Goal: Book appointment/travel/reservation

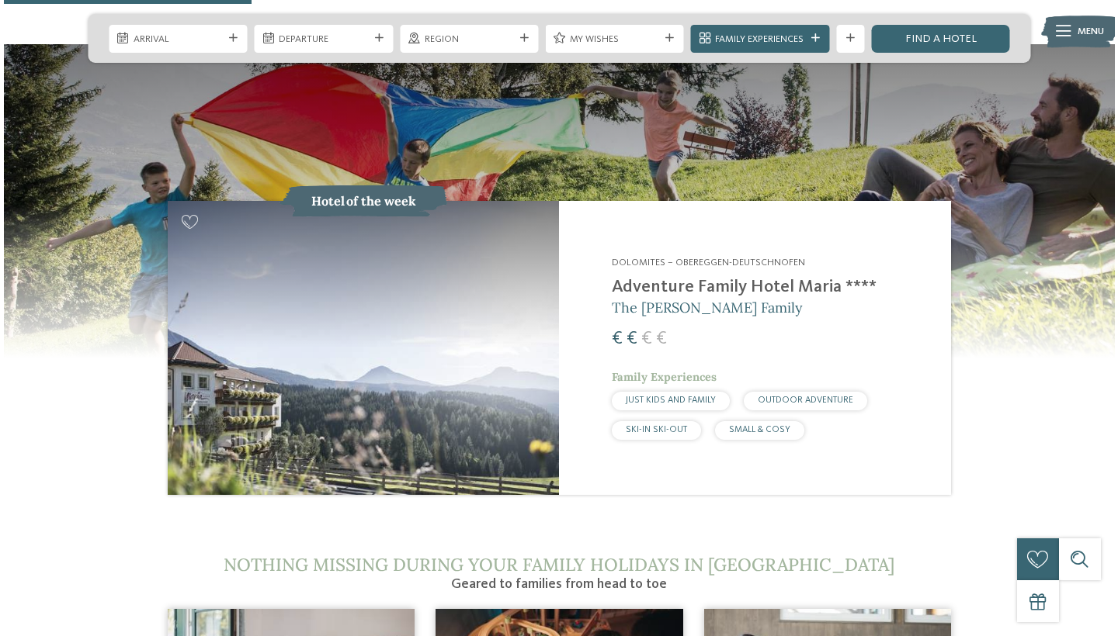
scroll to position [1410, 0]
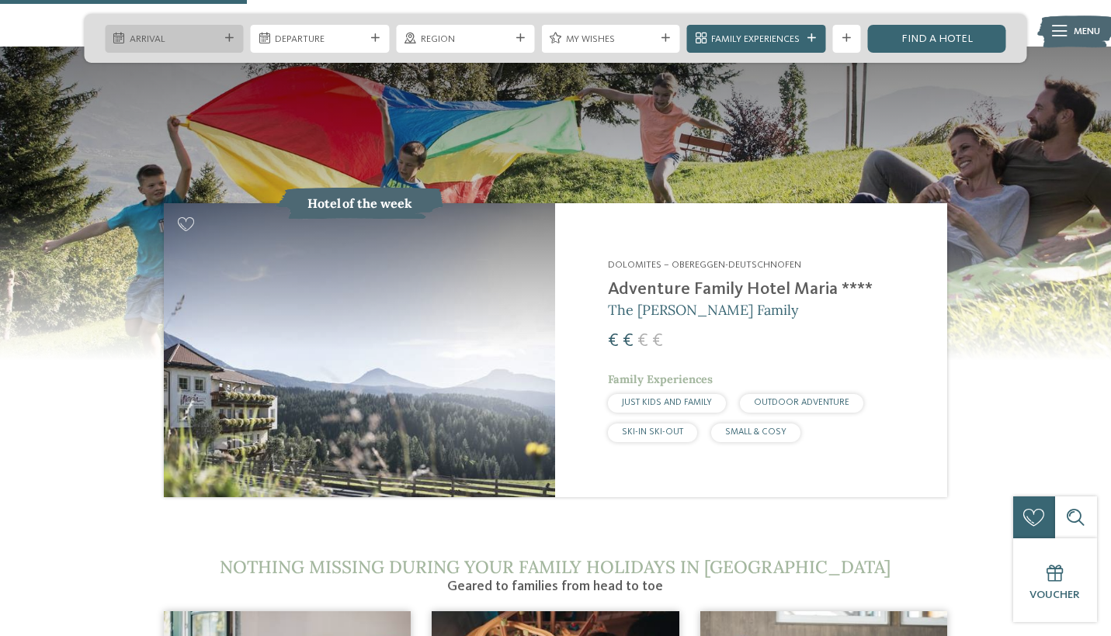
click at [212, 37] on span "Arrival" at bounding box center [174, 40] width 89 height 14
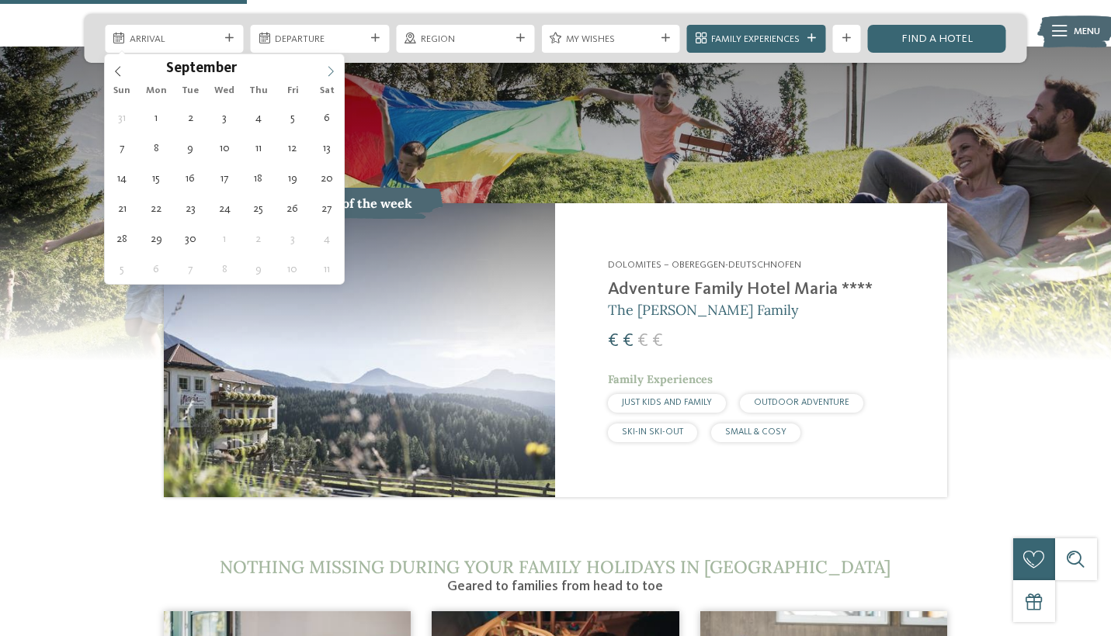
click at [331, 73] on icon at bounding box center [330, 71] width 11 height 11
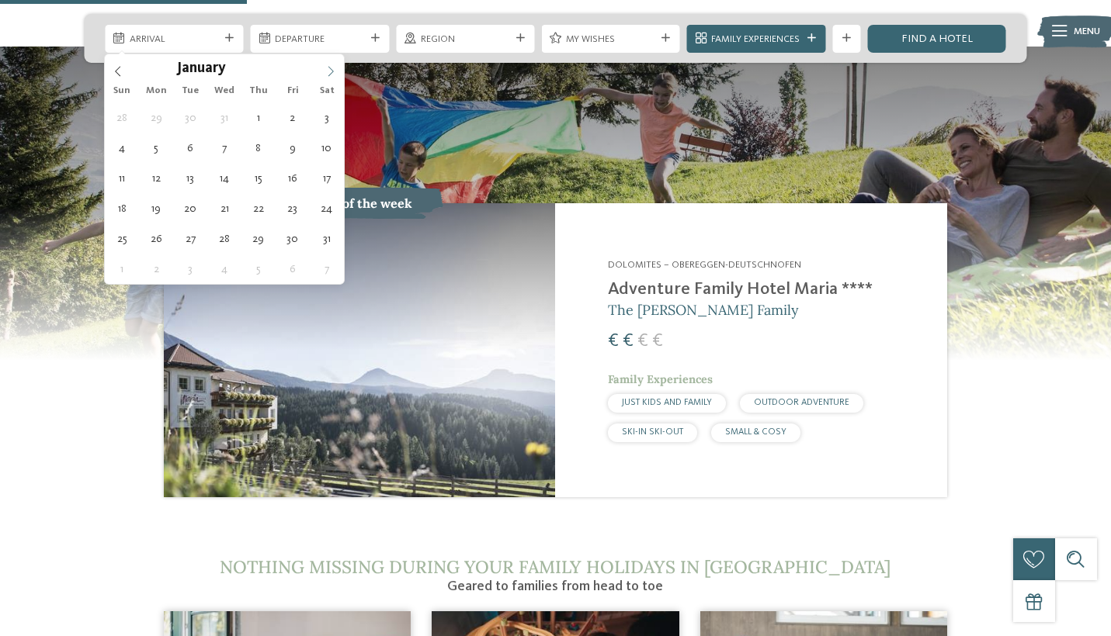
click at [331, 73] on icon at bounding box center [330, 71] width 11 height 11
click at [116, 73] on icon at bounding box center [118, 71] width 11 height 11
type input "****"
click at [338, 72] on span at bounding box center [330, 67] width 26 height 26
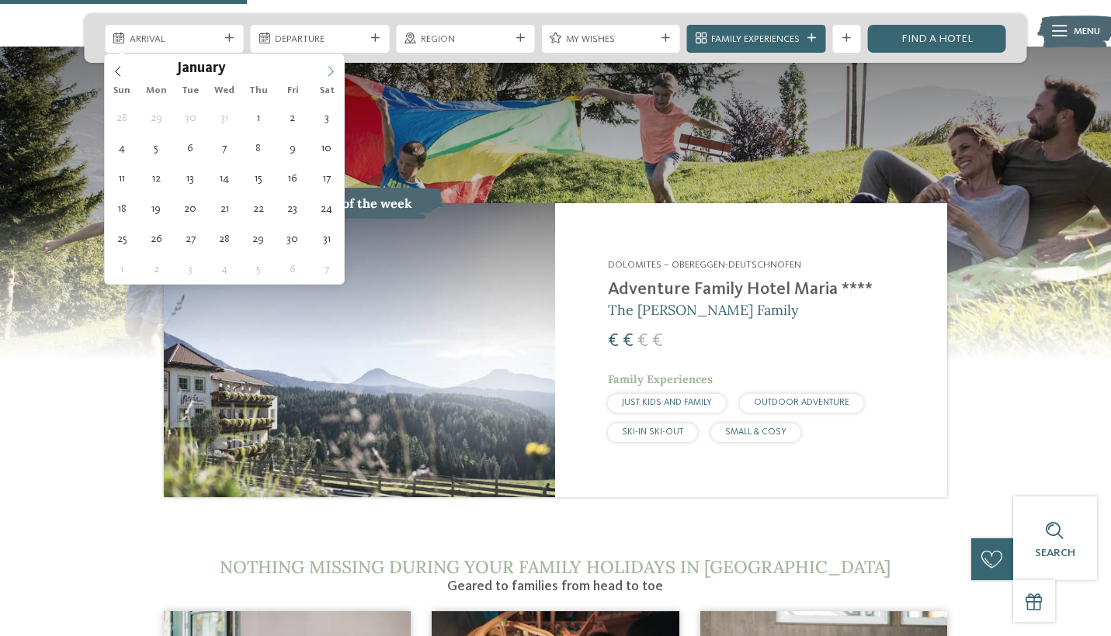
click at [334, 71] on icon at bounding box center [330, 71] width 11 height 11
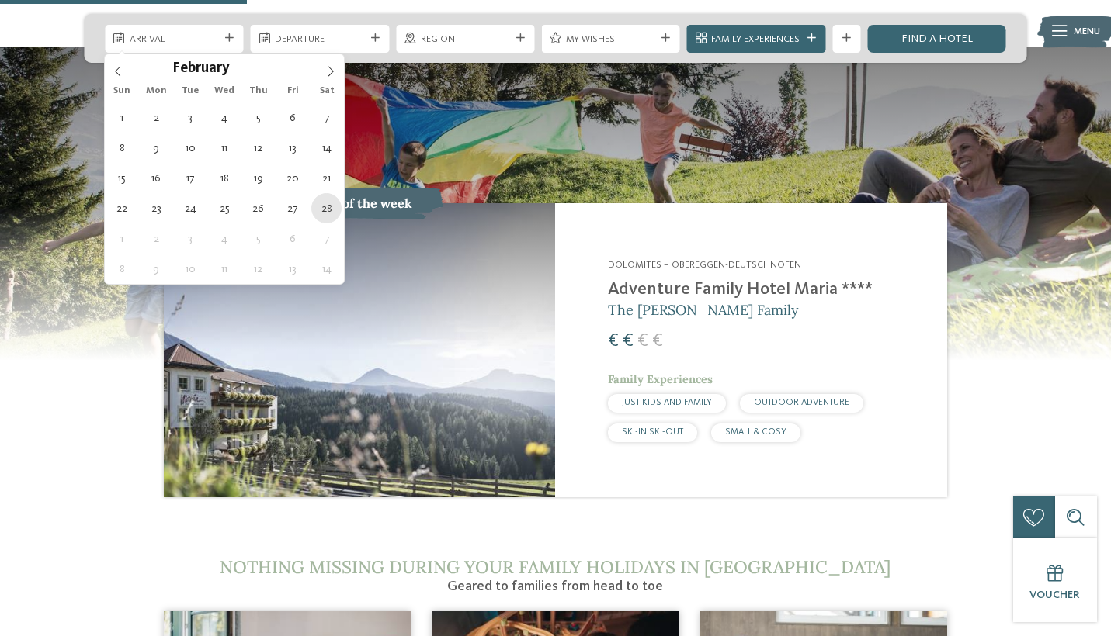
type div "[DATE]"
type input "****"
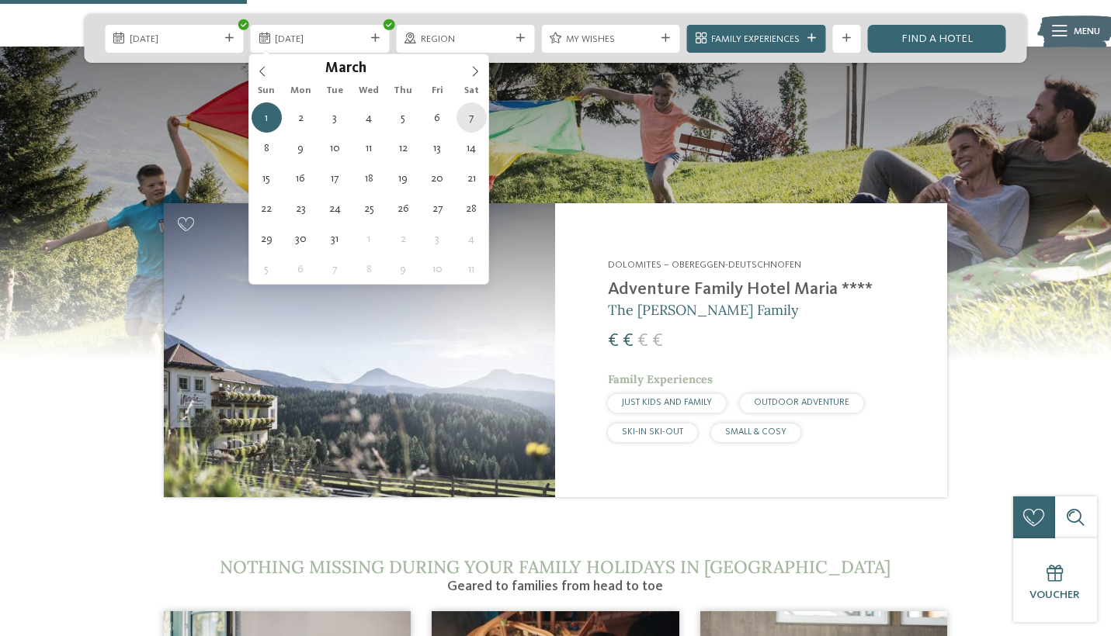
type div "[DATE]"
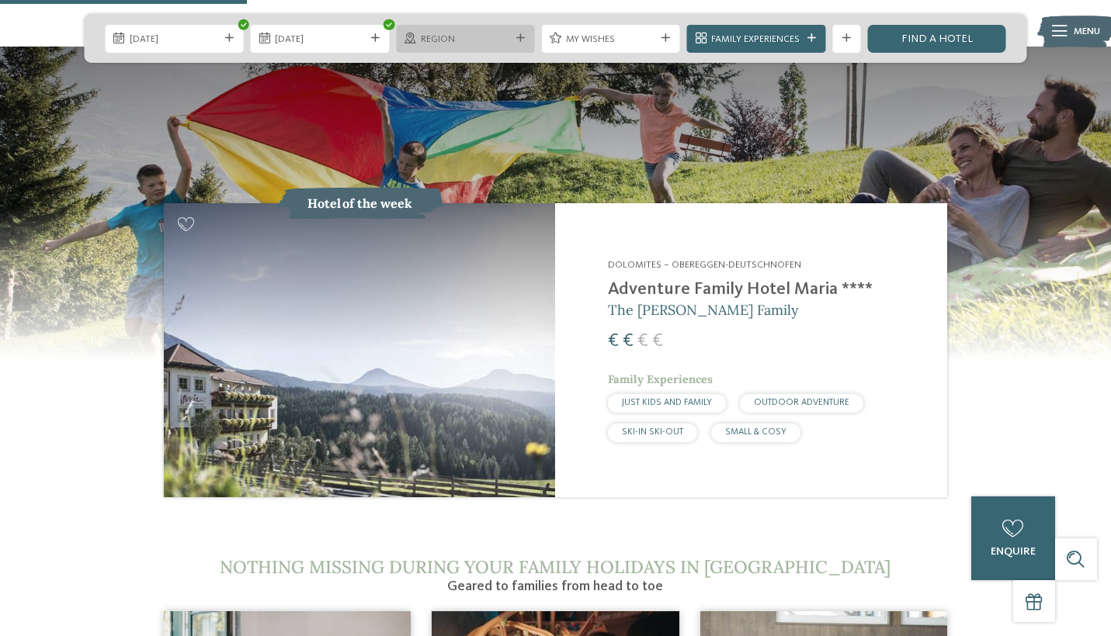
click at [508, 43] on div "Region" at bounding box center [465, 38] width 96 height 15
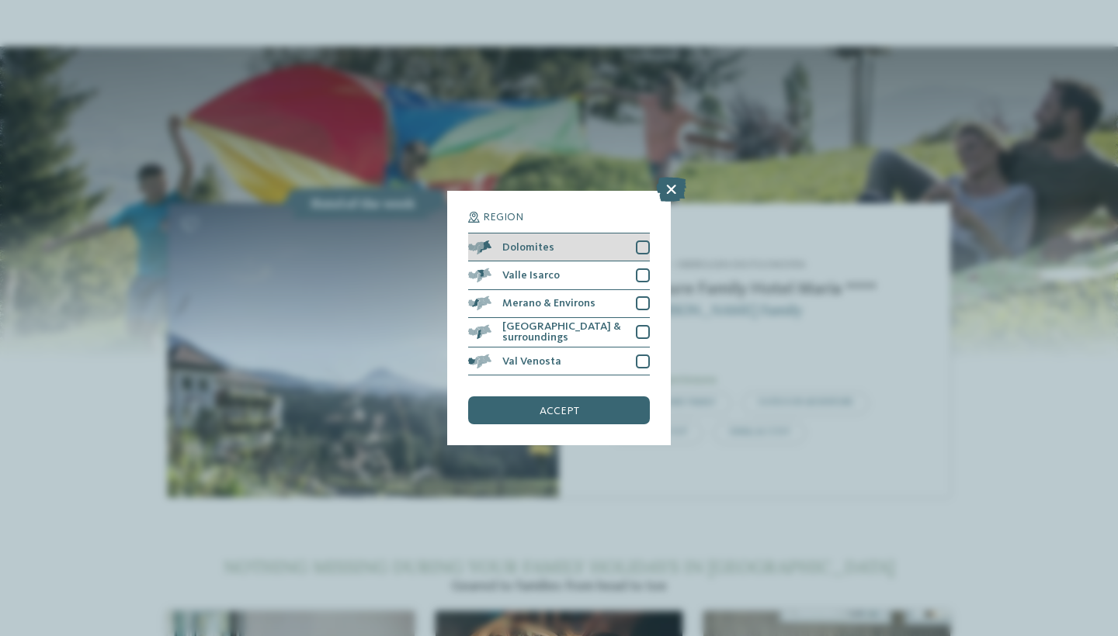
click at [646, 241] on div at bounding box center [643, 248] width 14 height 14
click at [574, 406] on span "accept" at bounding box center [559, 411] width 40 height 11
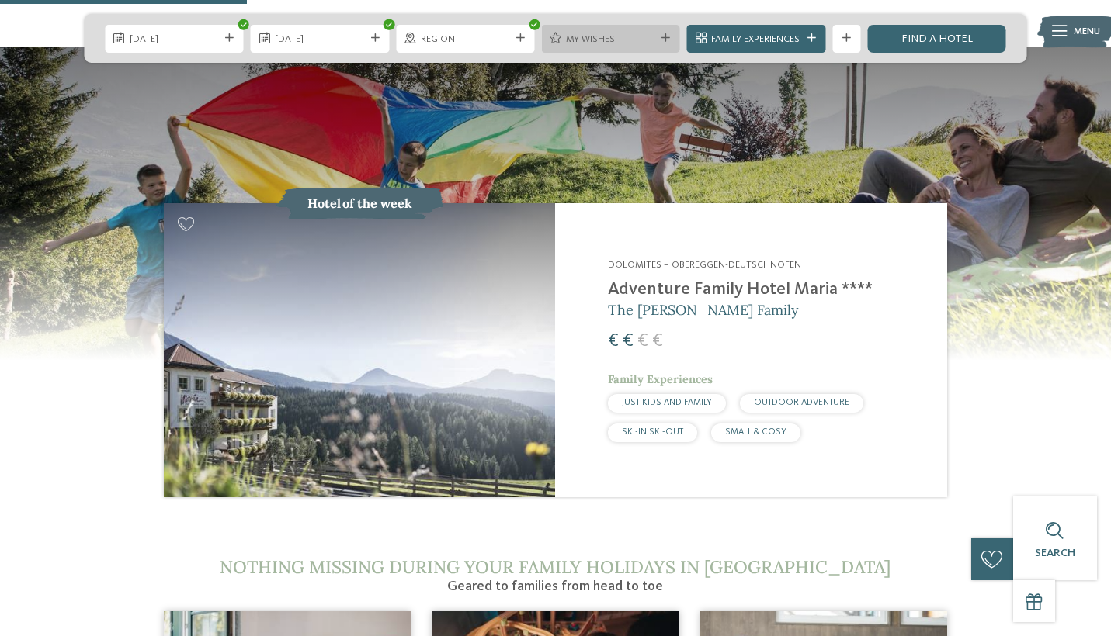
click at [664, 46] on div "My wishes" at bounding box center [610, 39] width 138 height 28
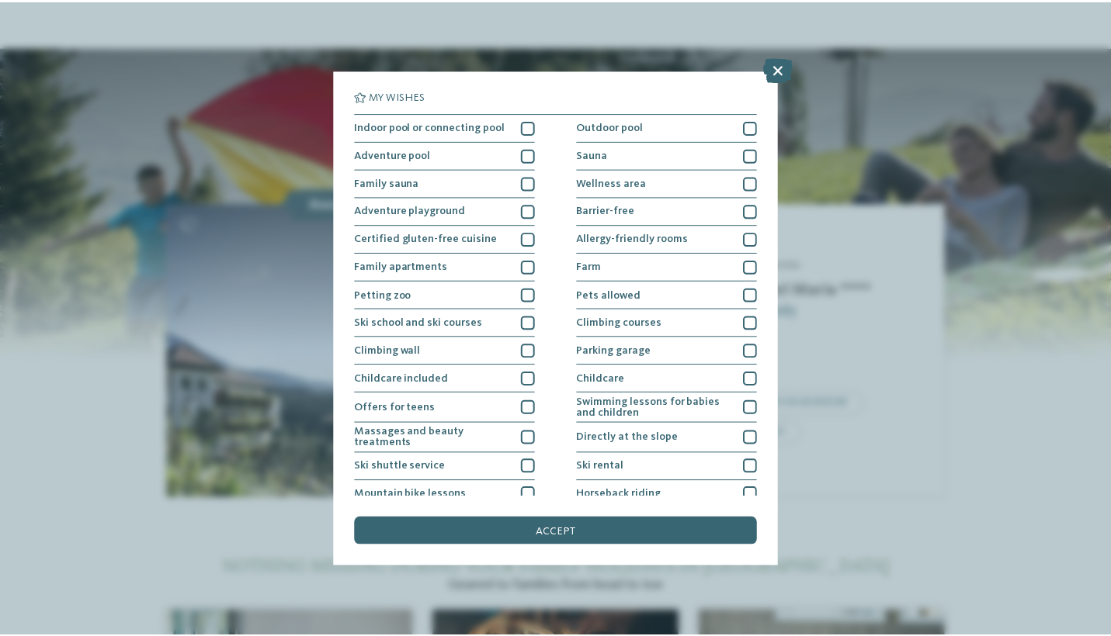
scroll to position [0, 0]
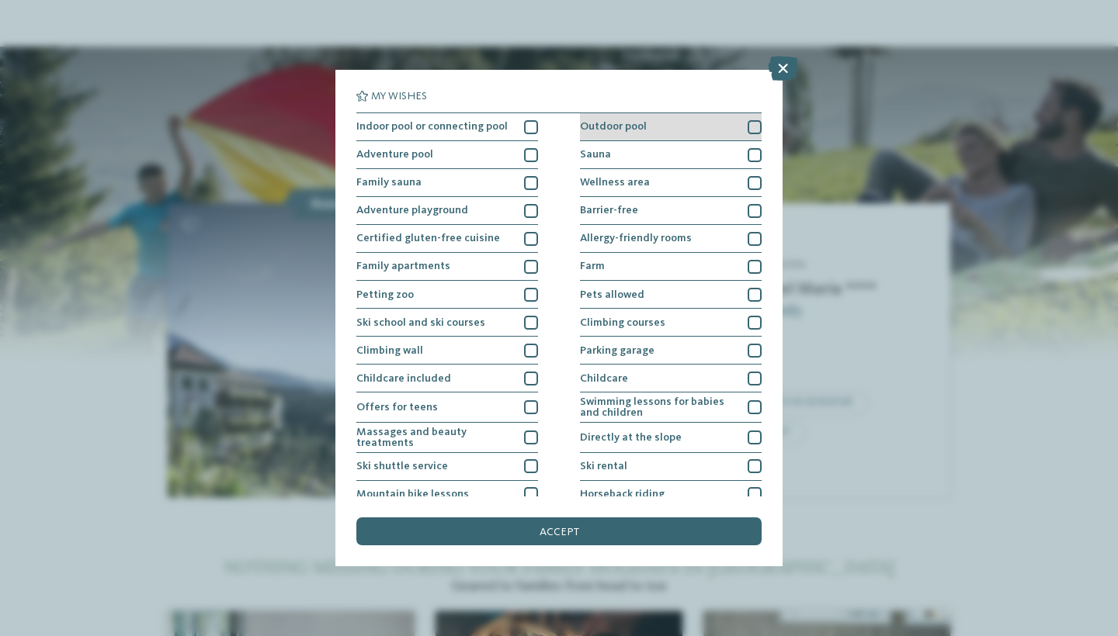
click at [751, 122] on div at bounding box center [754, 127] width 14 height 14
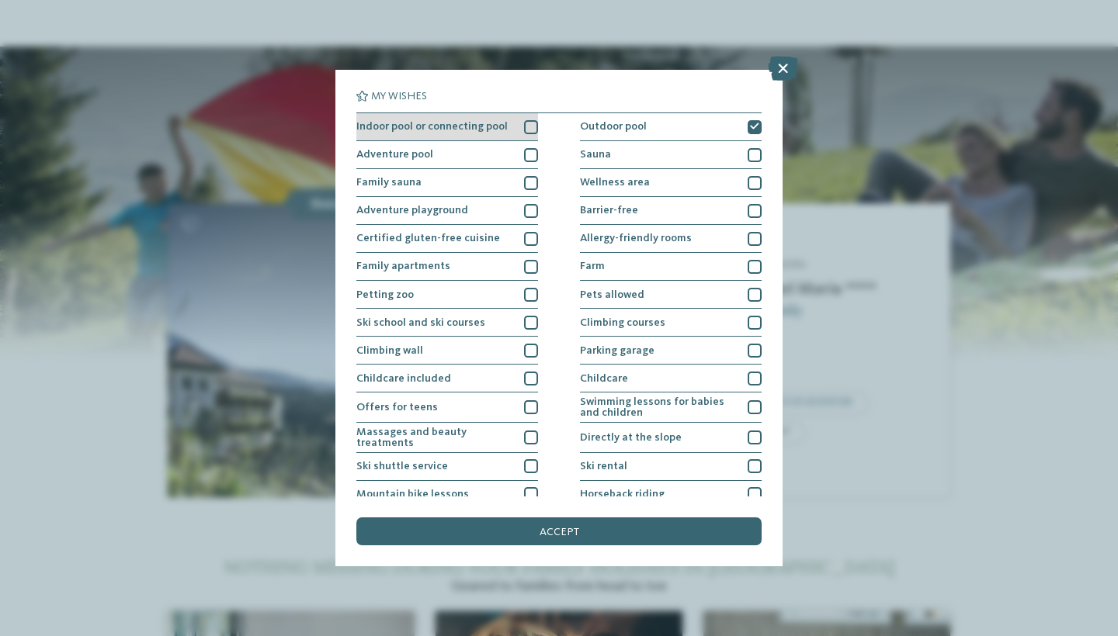
click at [531, 127] on div at bounding box center [531, 127] width 14 height 14
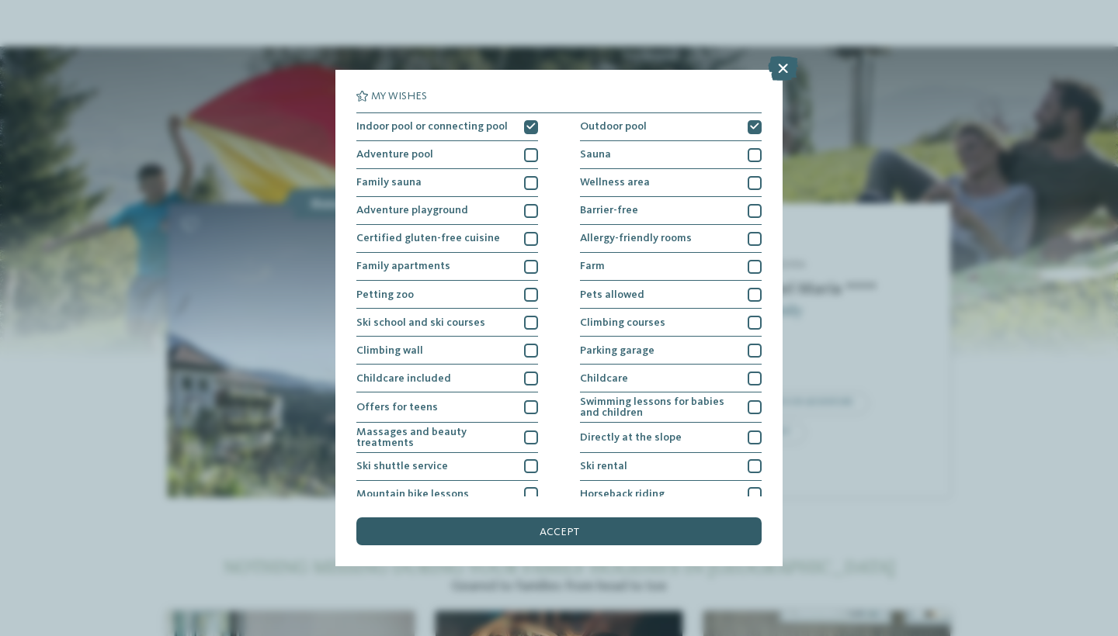
click at [571, 527] on span "accept" at bounding box center [559, 532] width 40 height 11
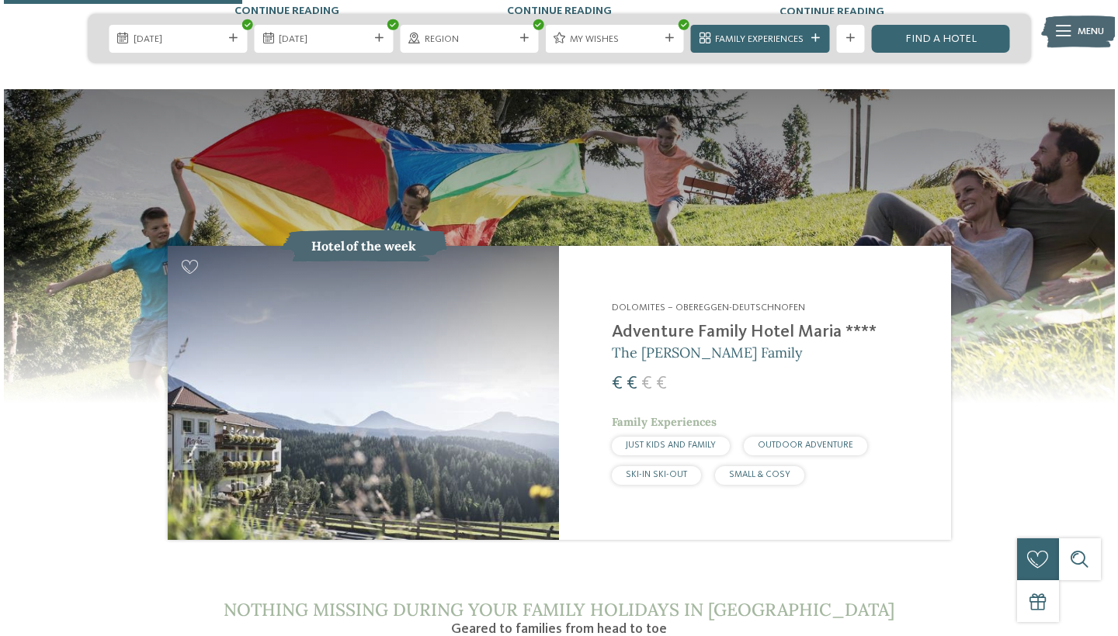
scroll to position [1362, 0]
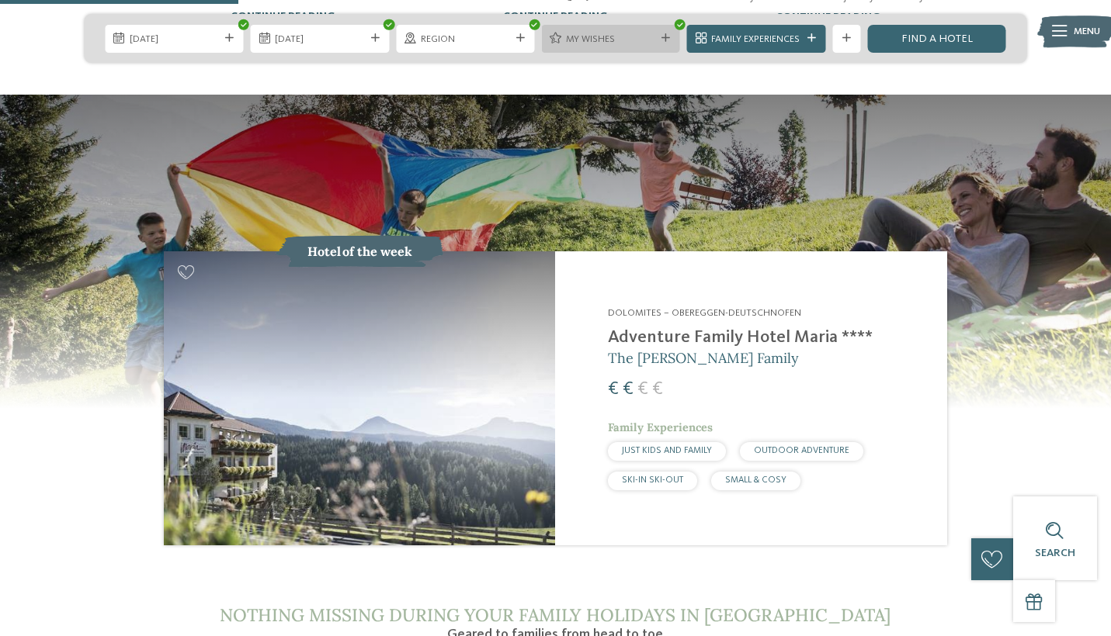
click at [663, 40] on icon at bounding box center [665, 38] width 9 height 9
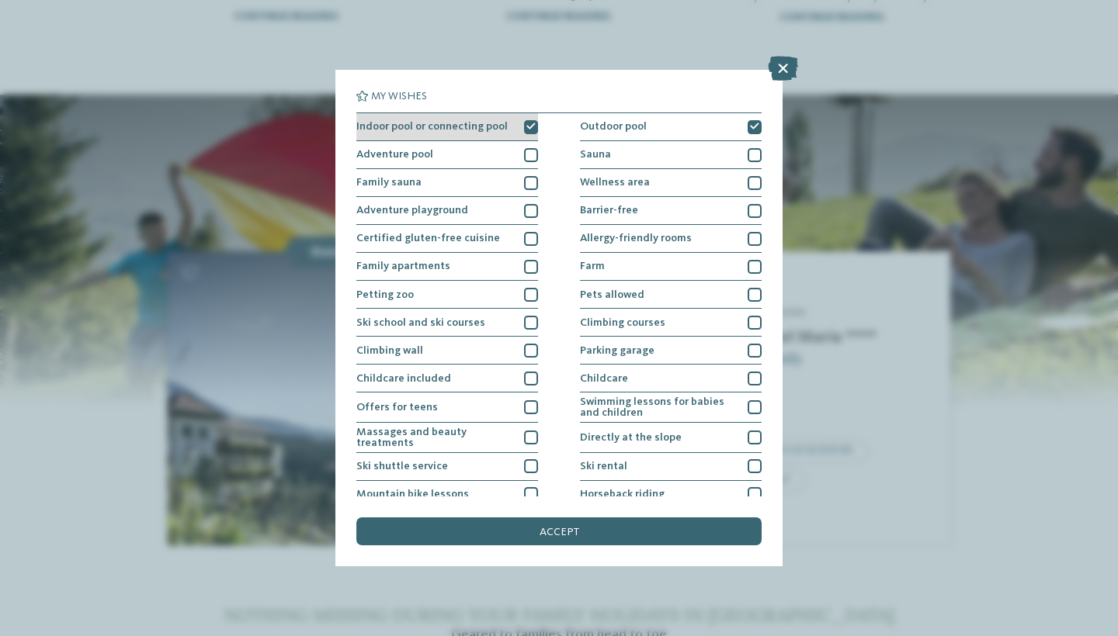
click at [528, 126] on icon at bounding box center [530, 127] width 9 height 9
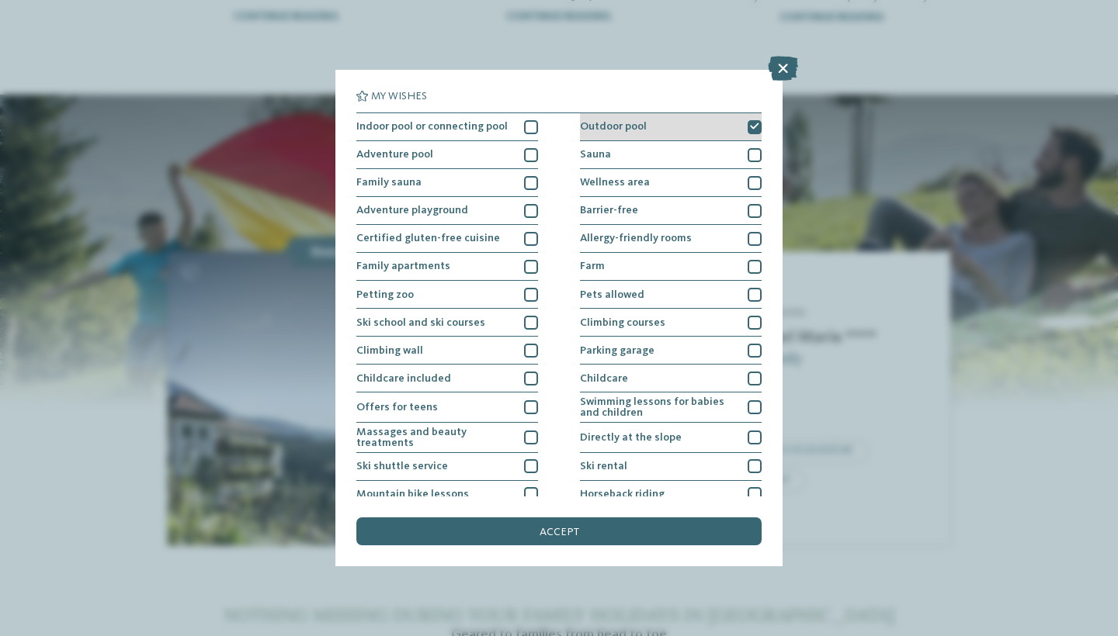
click at [757, 127] on div at bounding box center [754, 127] width 14 height 14
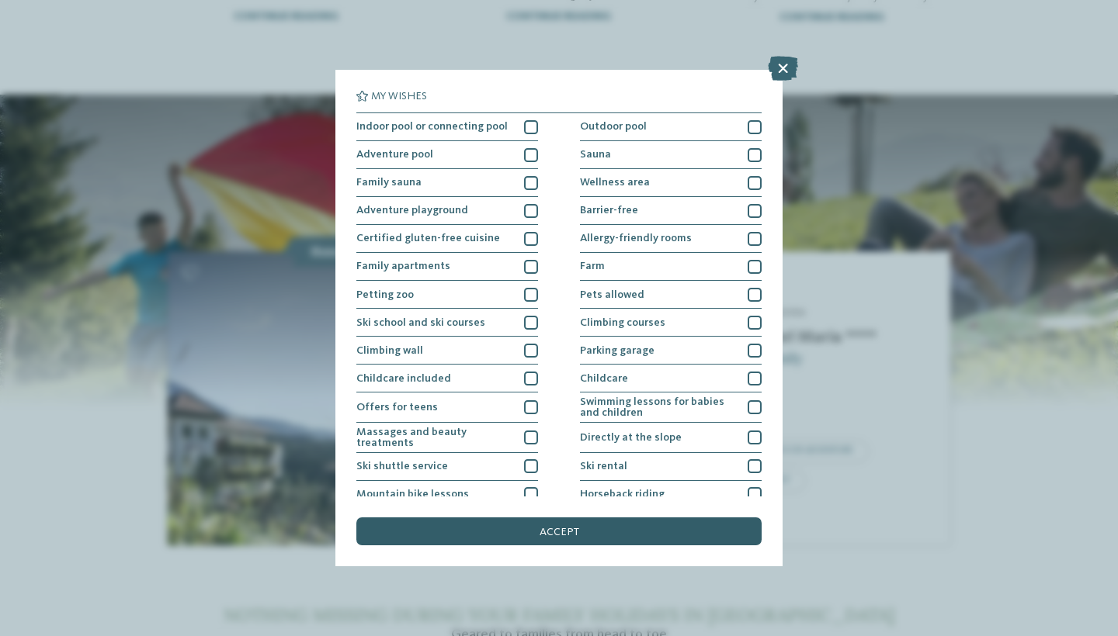
click at [569, 527] on span "accept" at bounding box center [559, 532] width 40 height 11
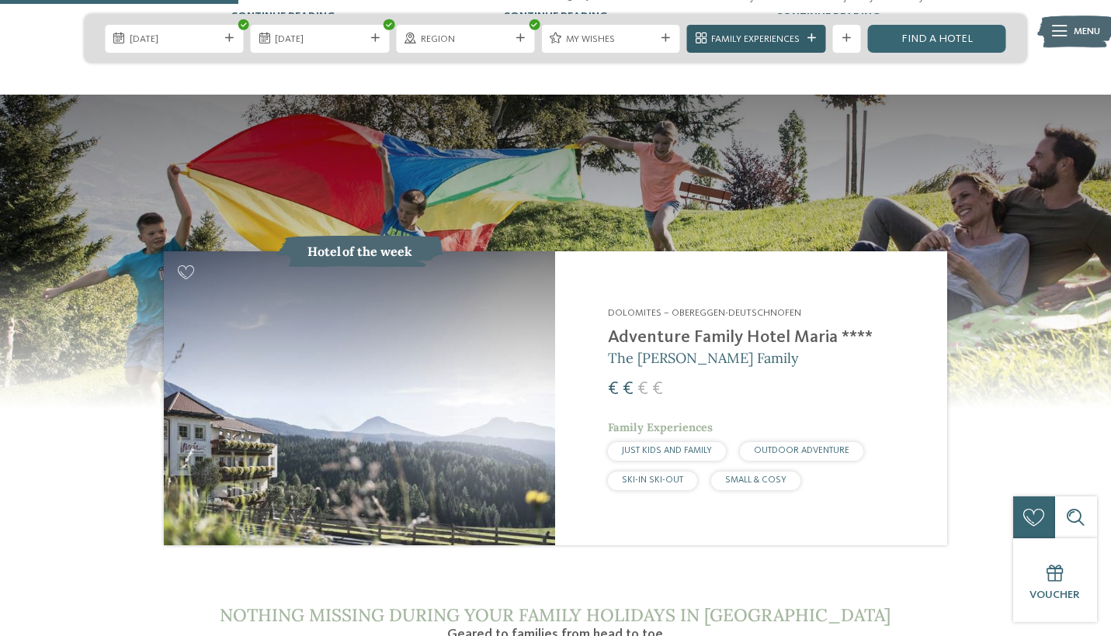
click at [810, 44] on div "Family Experiences" at bounding box center [756, 39] width 138 height 28
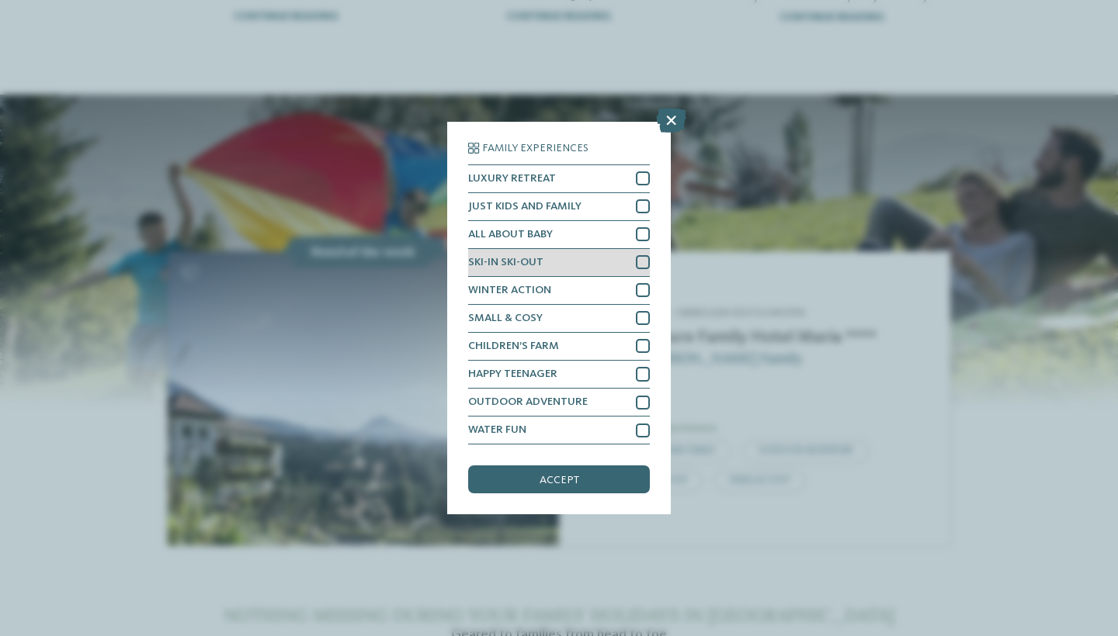
scroll to position [36, 0]
click at [590, 249] on div "SKI-IN SKI-OUT" at bounding box center [559, 263] width 182 height 28
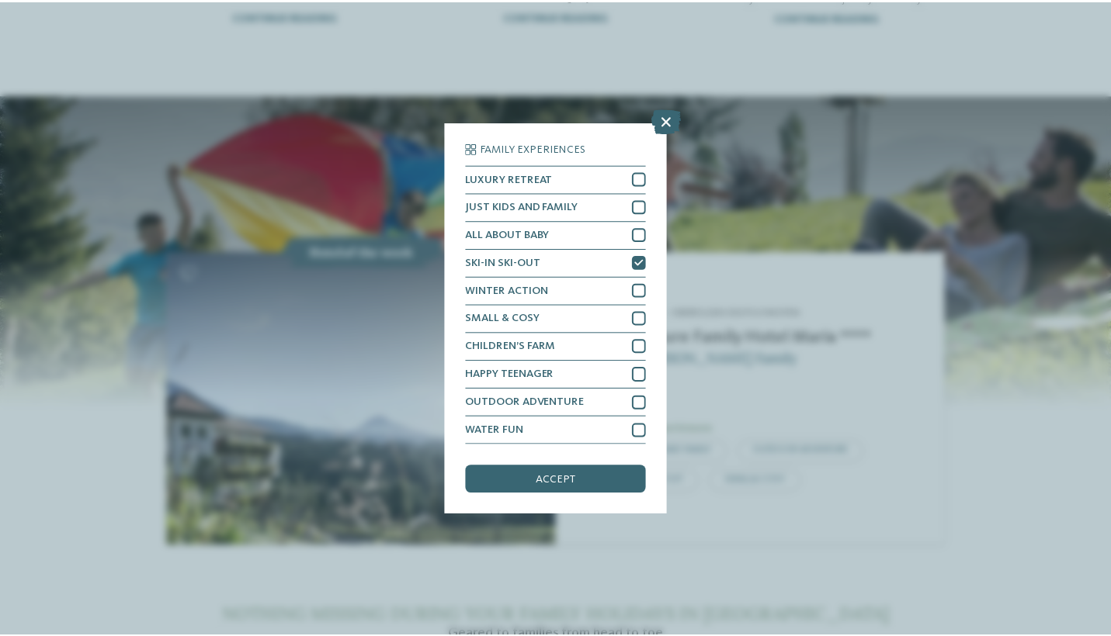
scroll to position [0, 0]
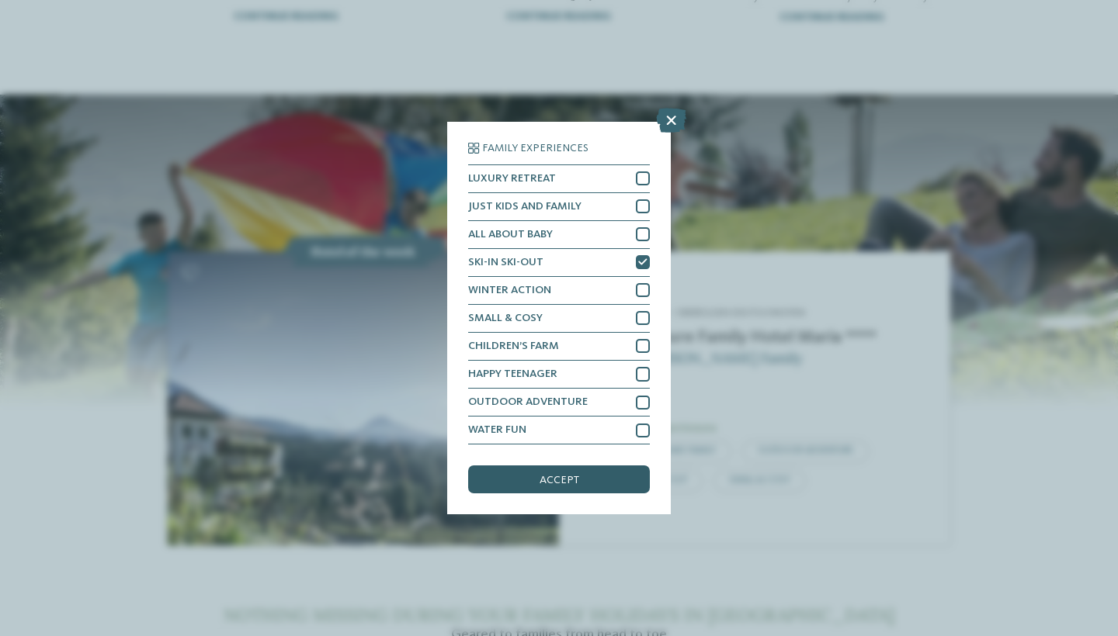
click at [578, 466] on div "accept" at bounding box center [559, 480] width 182 height 28
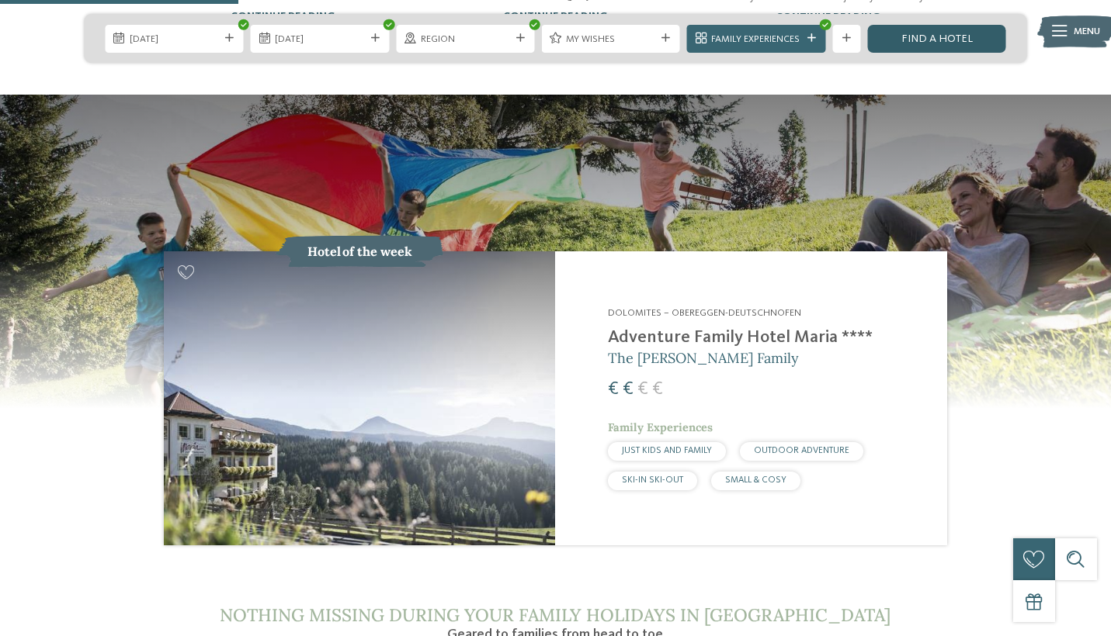
click at [965, 41] on link "Find a hotel" at bounding box center [936, 39] width 138 height 28
